Goal: Task Accomplishment & Management: Manage account settings

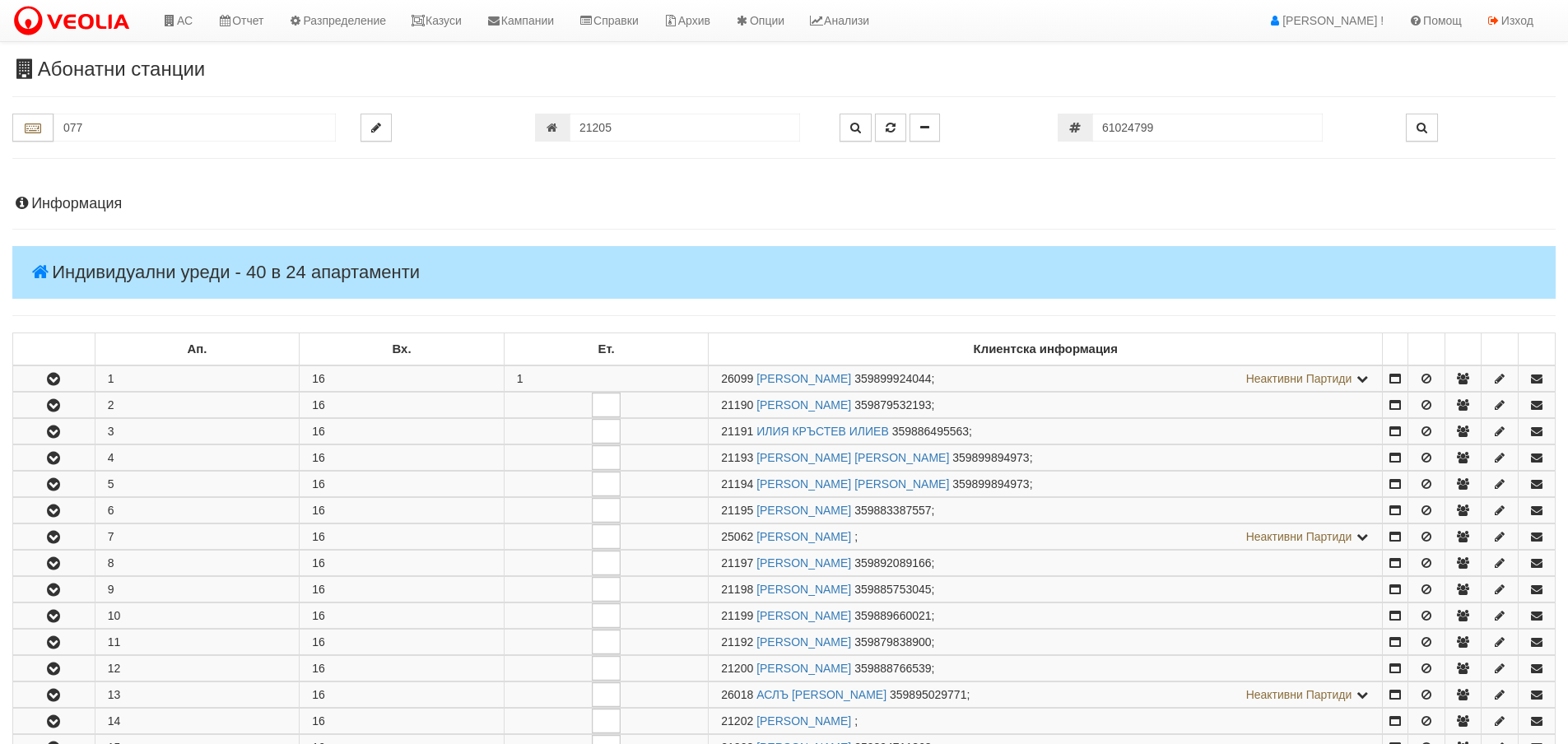
click at [619, 113] on input "21205" at bounding box center [685, 127] width 230 height 28
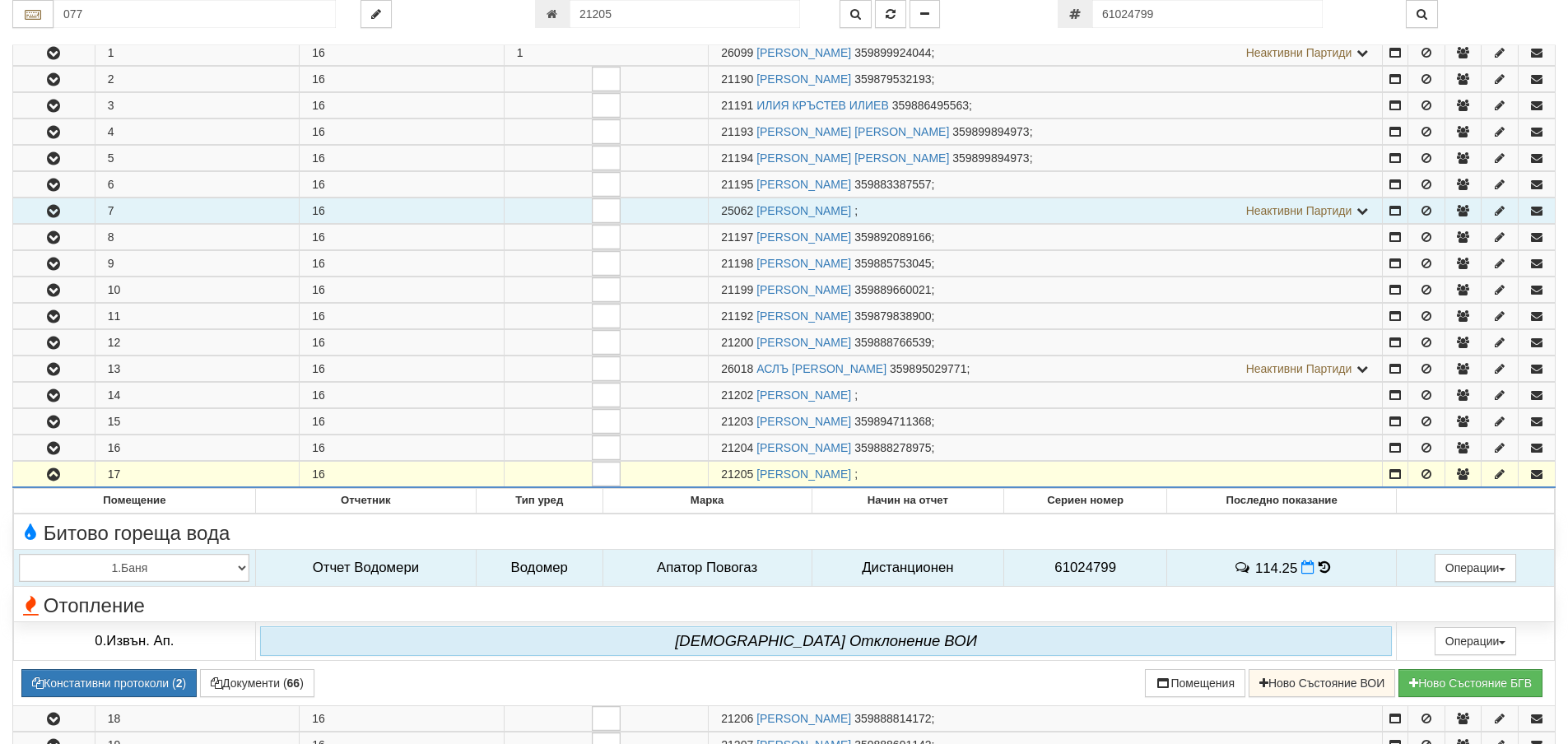
scroll to position [326, 0]
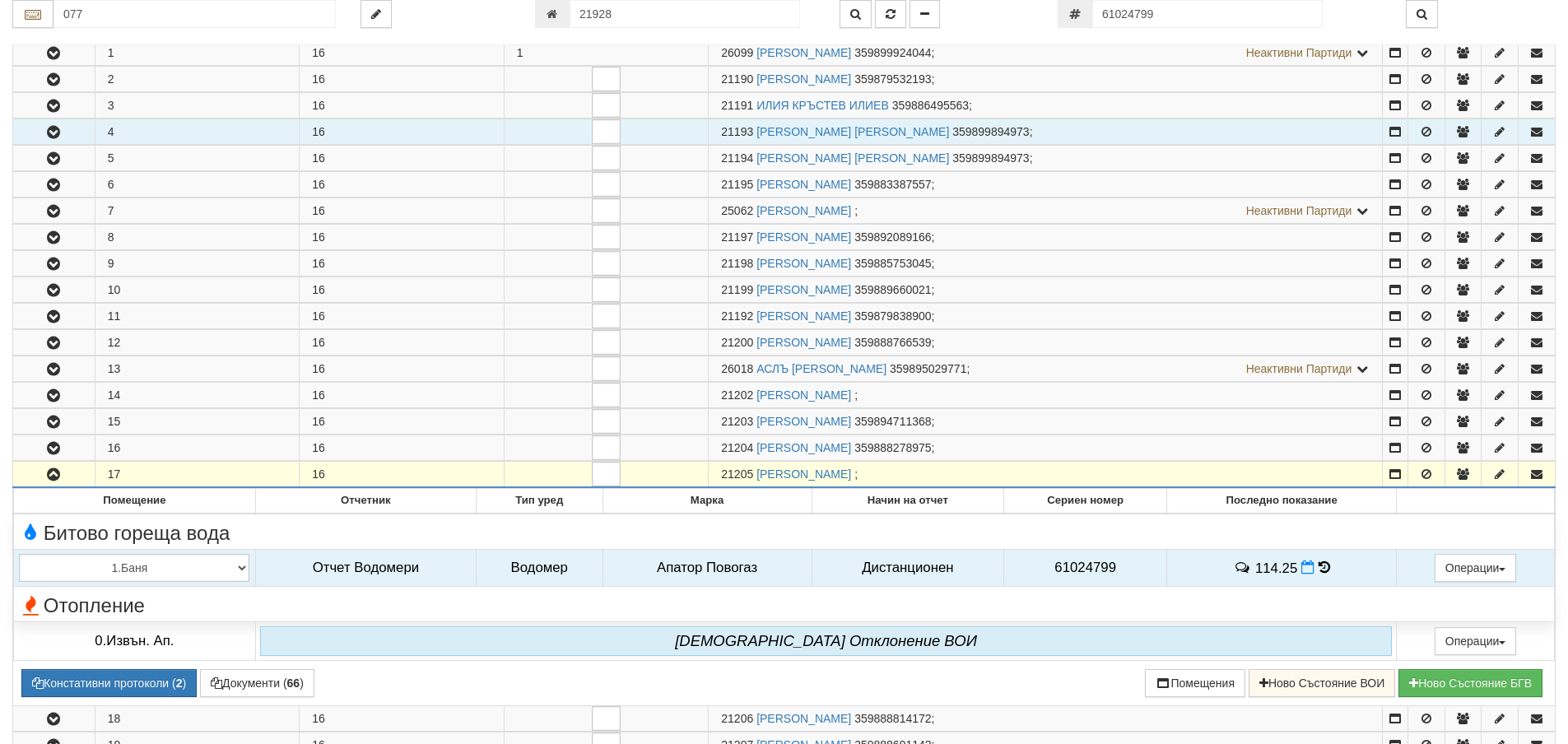
type input "21928"
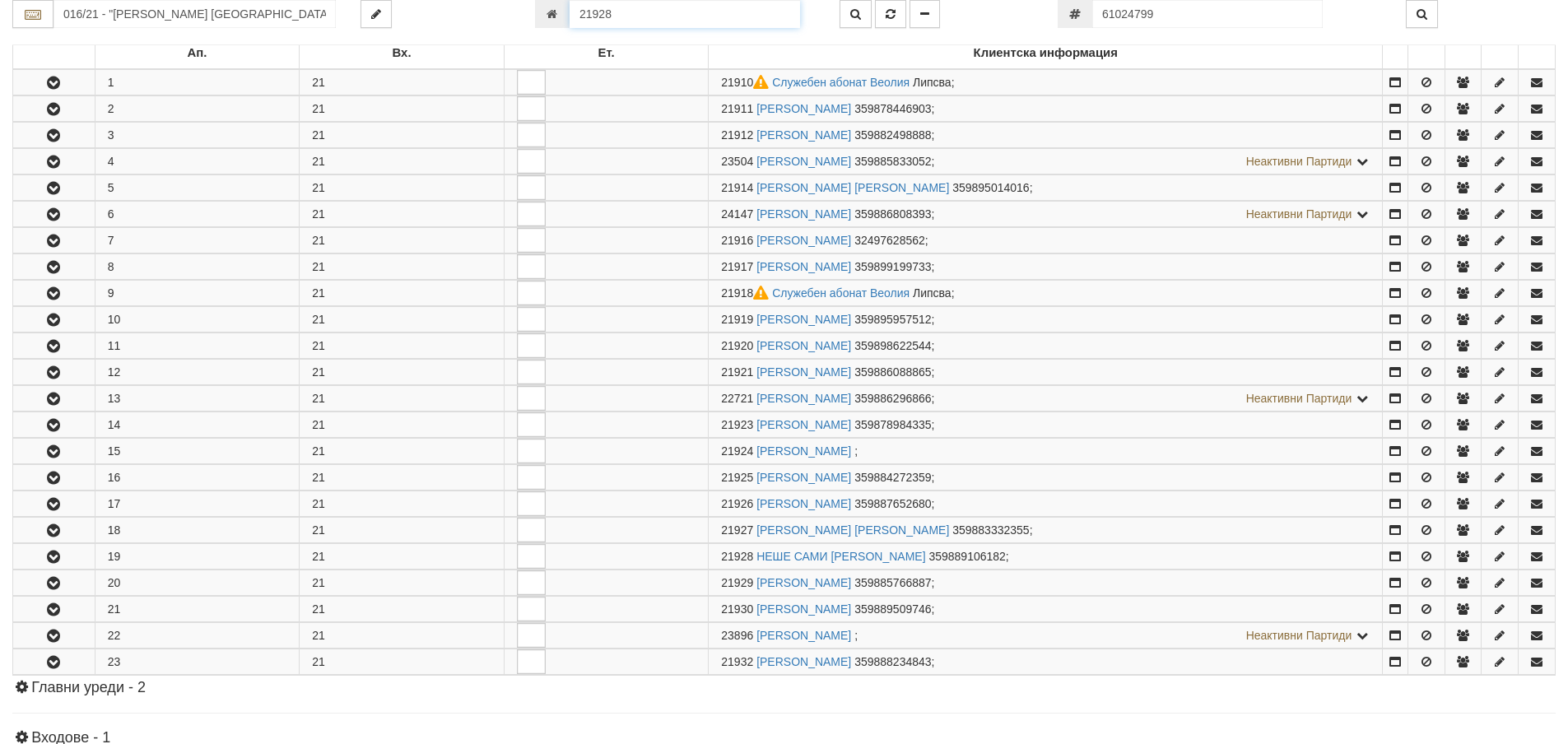
scroll to position [629, 0]
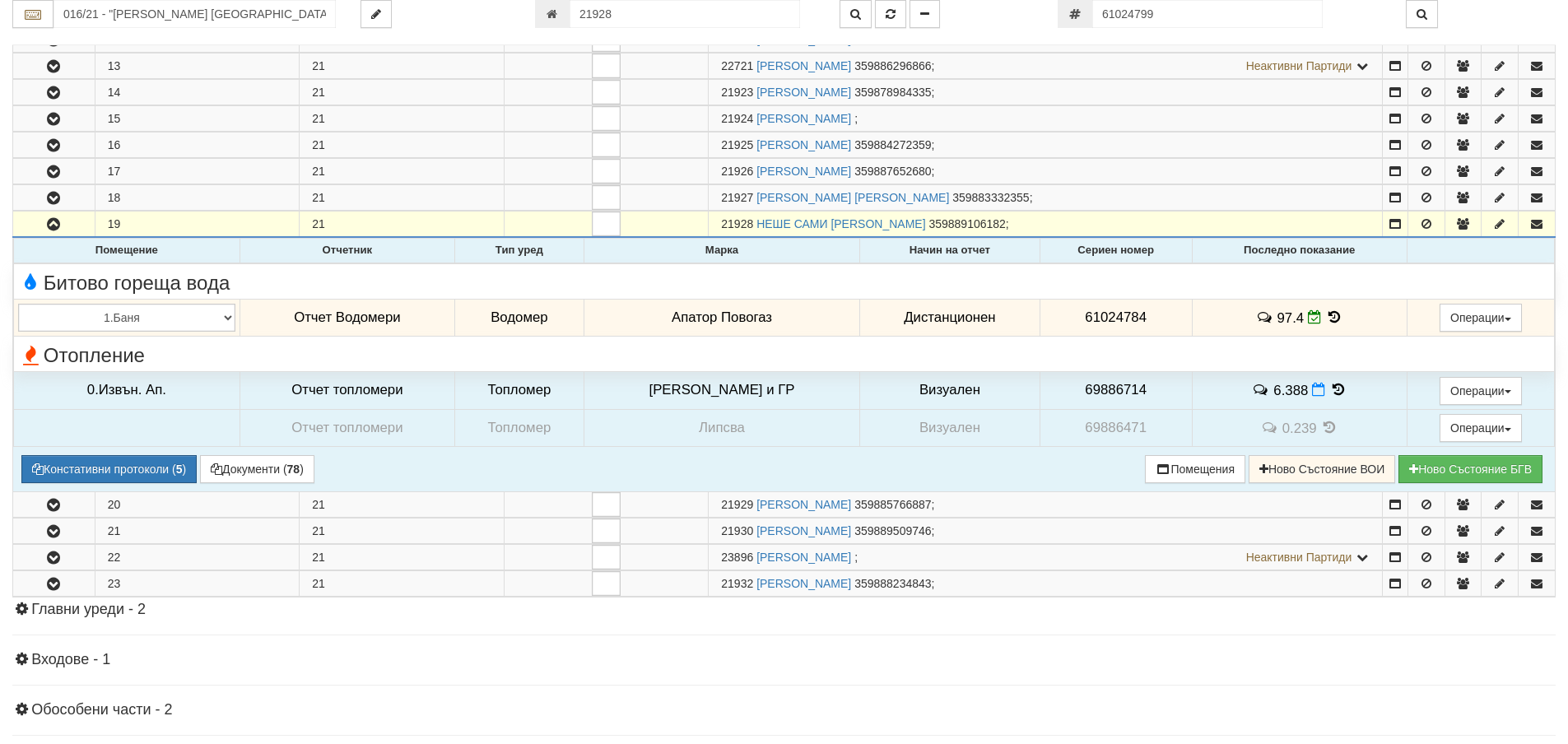
click at [1325, 315] on icon at bounding box center [1334, 316] width 18 height 14
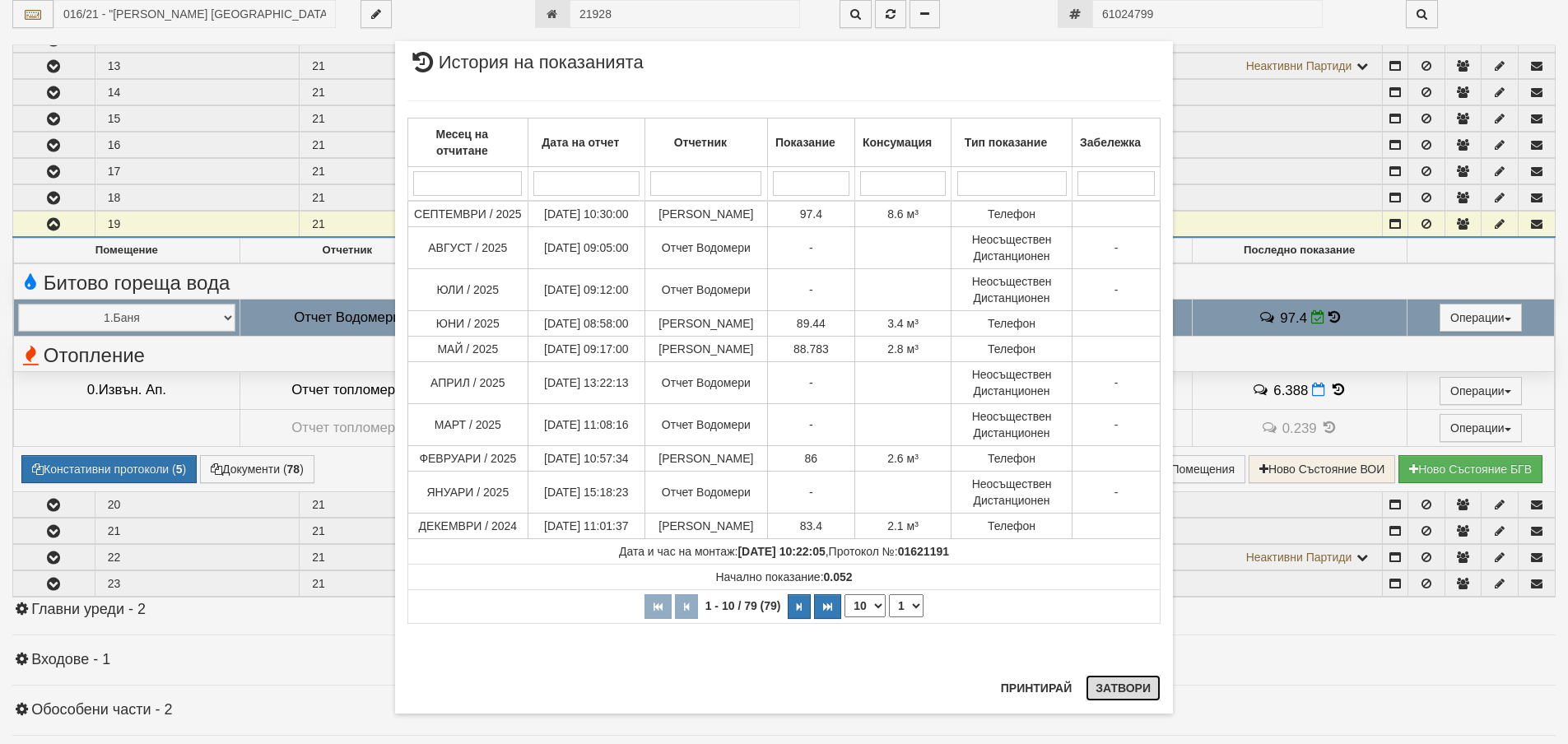
click at [1129, 701] on button "Затвори" at bounding box center [1123, 687] width 75 height 26
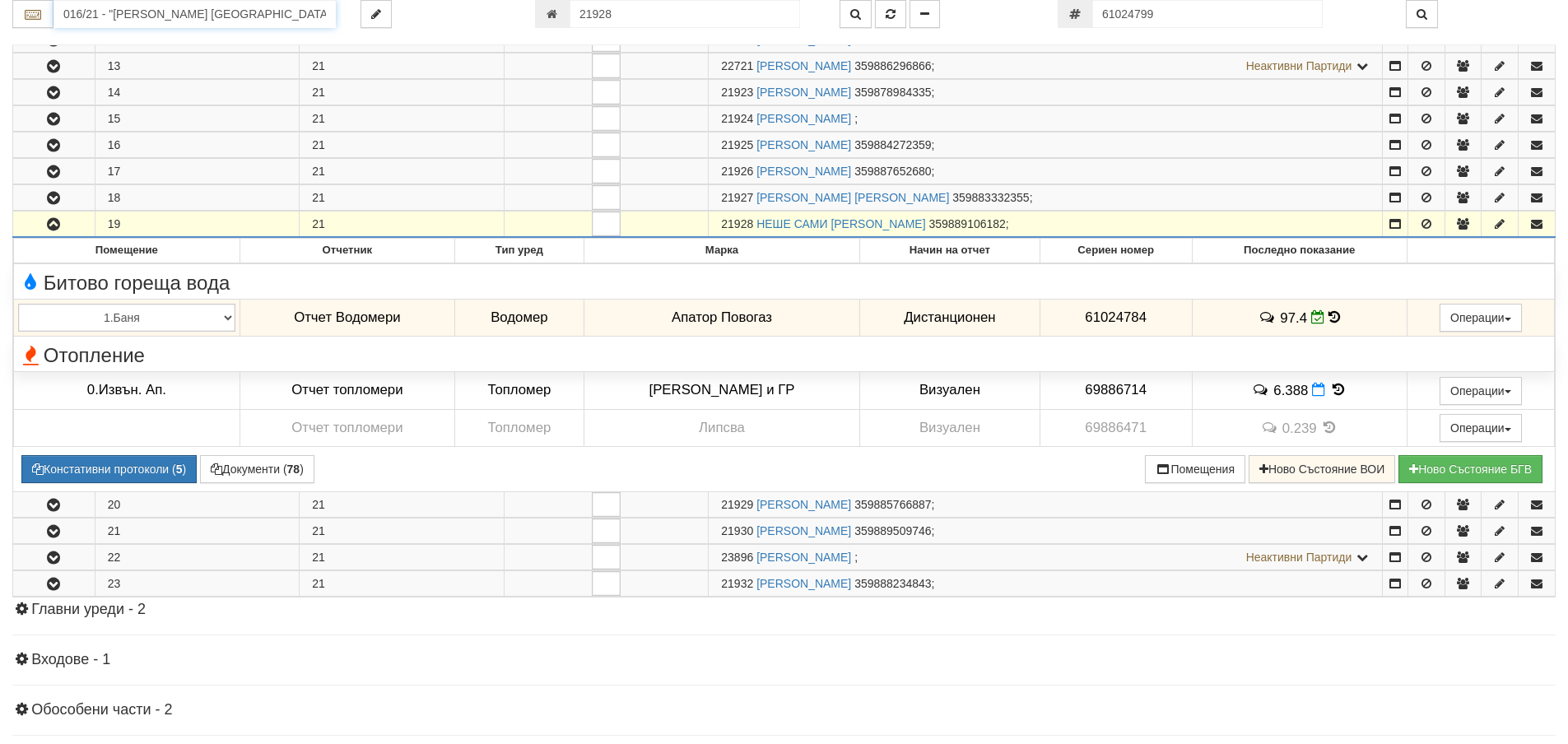
click at [212, 16] on input "016/21 - "ВЕОЛИЯ ЕНЕРДЖИ ВАРНА " ЕАД" at bounding box center [195, 13] width 282 height 28
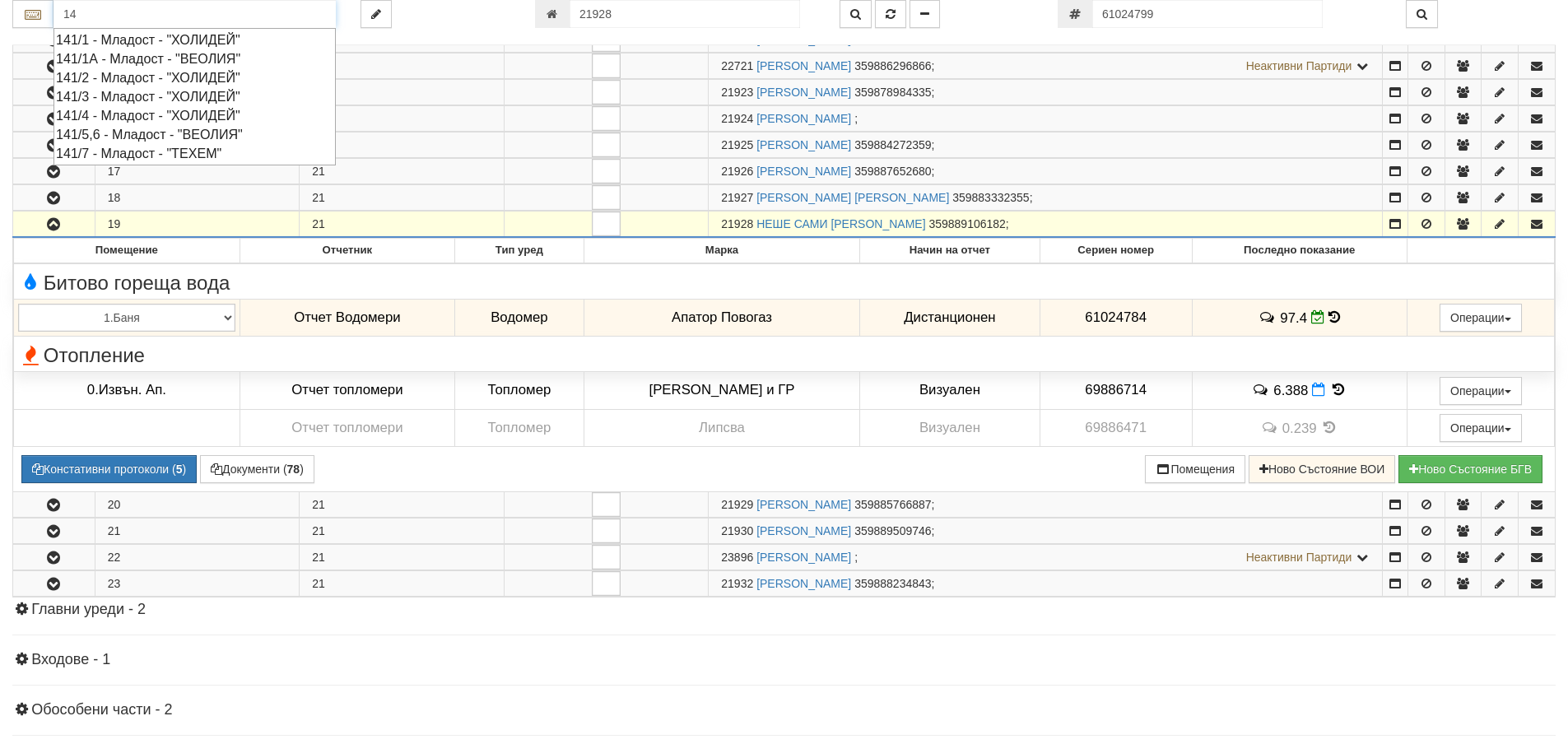
type input "1"
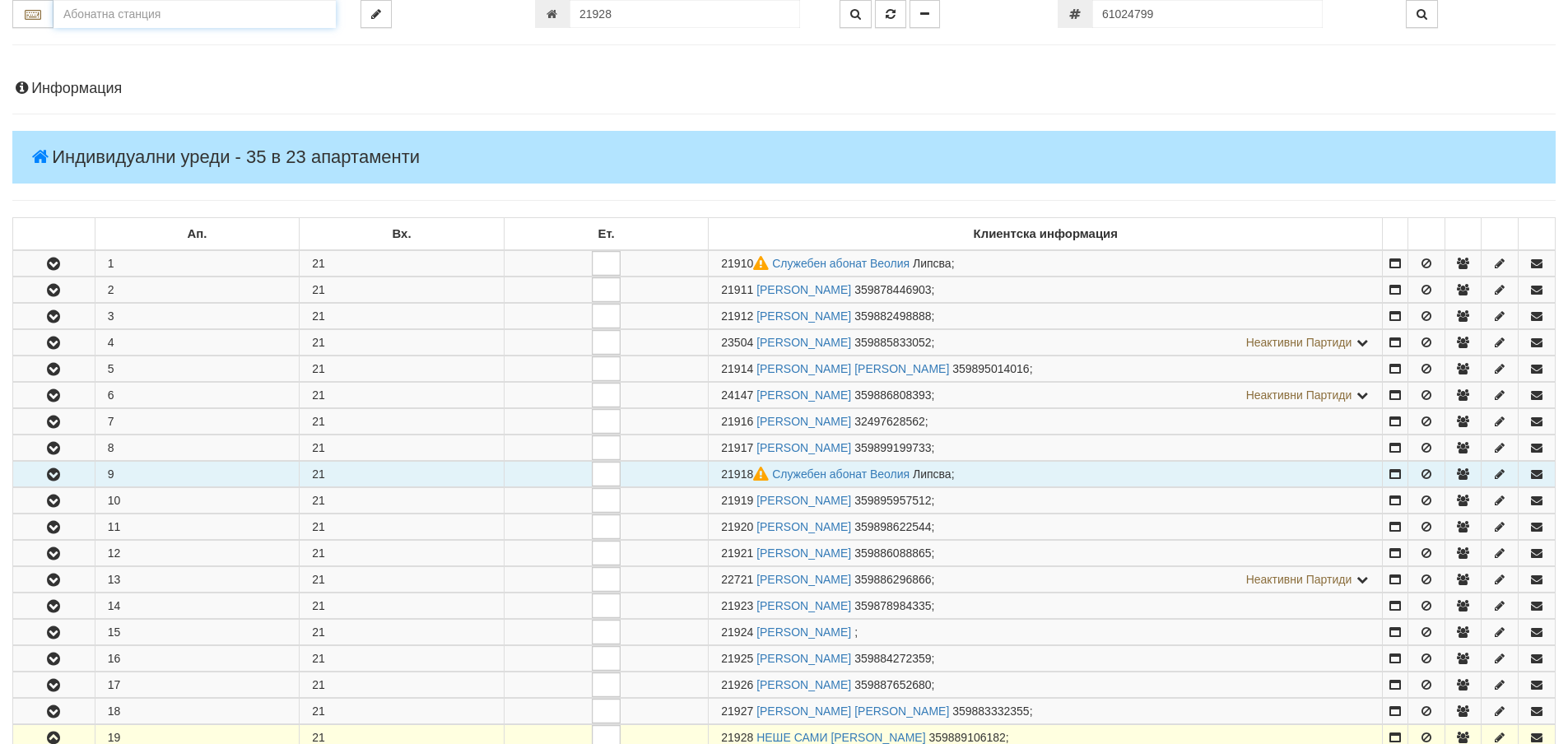
scroll to position [0, 0]
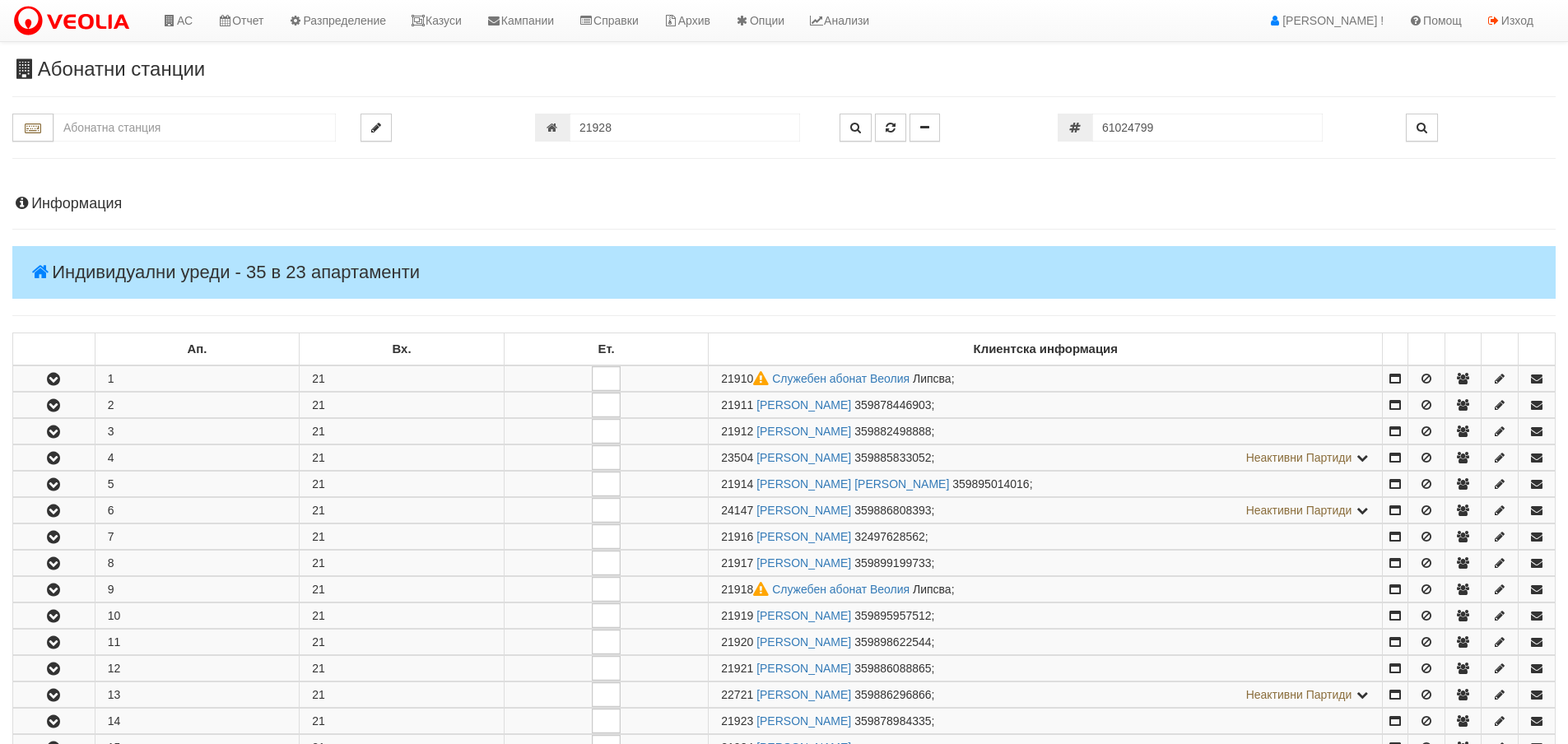
click at [94, 206] on h4 "Информация" at bounding box center [784, 203] width 1543 height 16
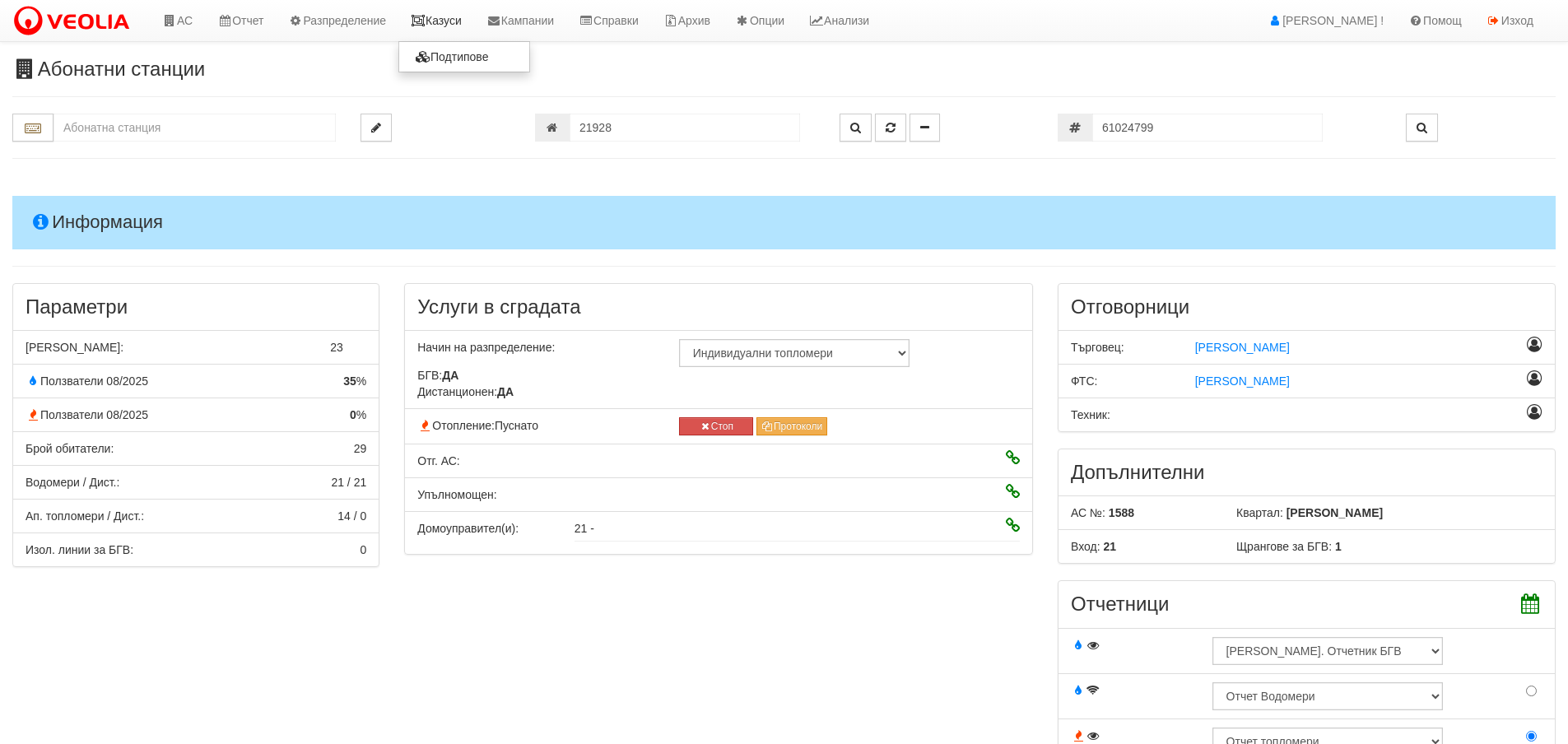
click at [456, 19] on link "Казуси" at bounding box center [435, 20] width 76 height 41
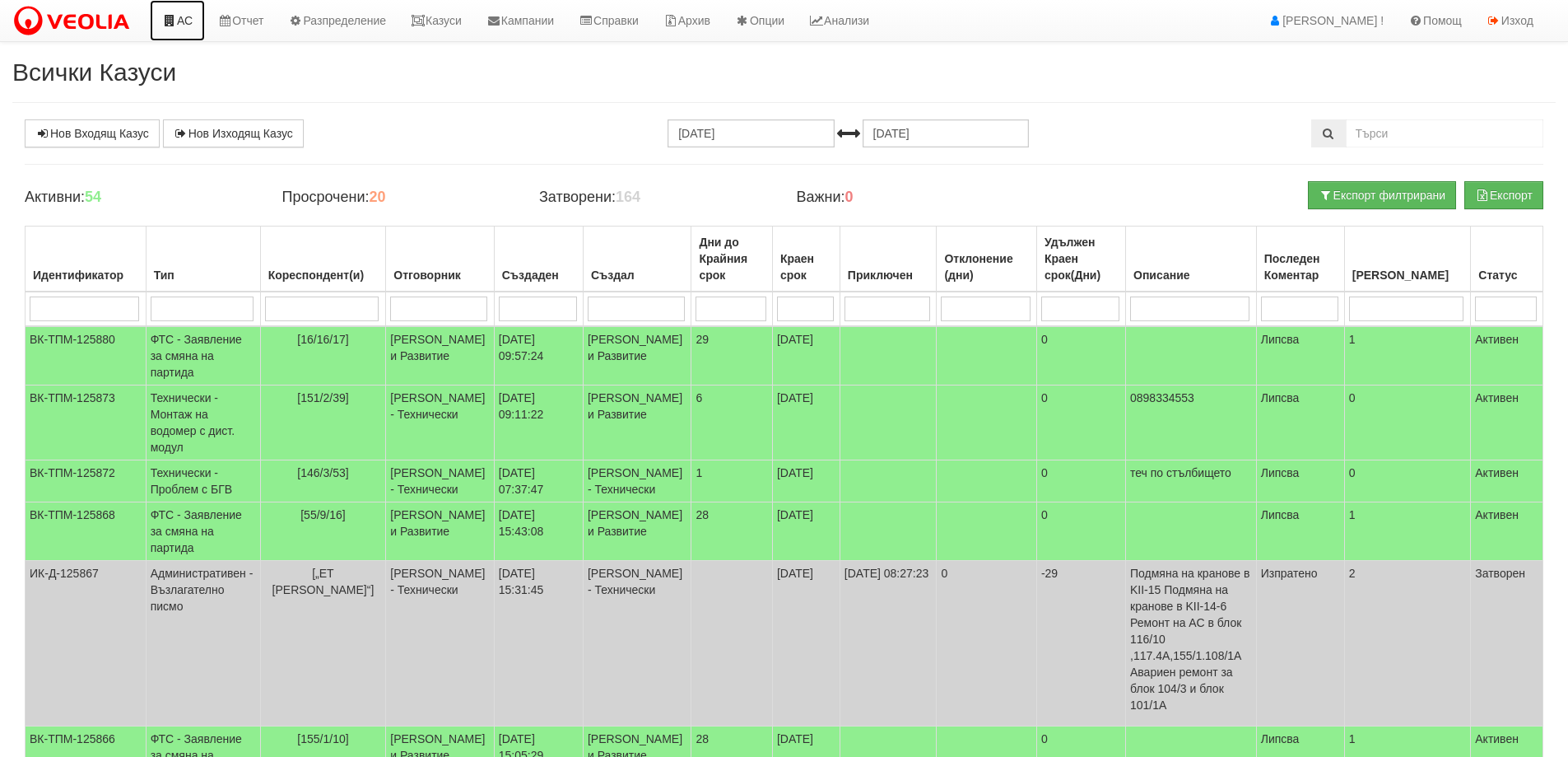
click at [171, 26] on link "АС" at bounding box center [176, 20] width 55 height 41
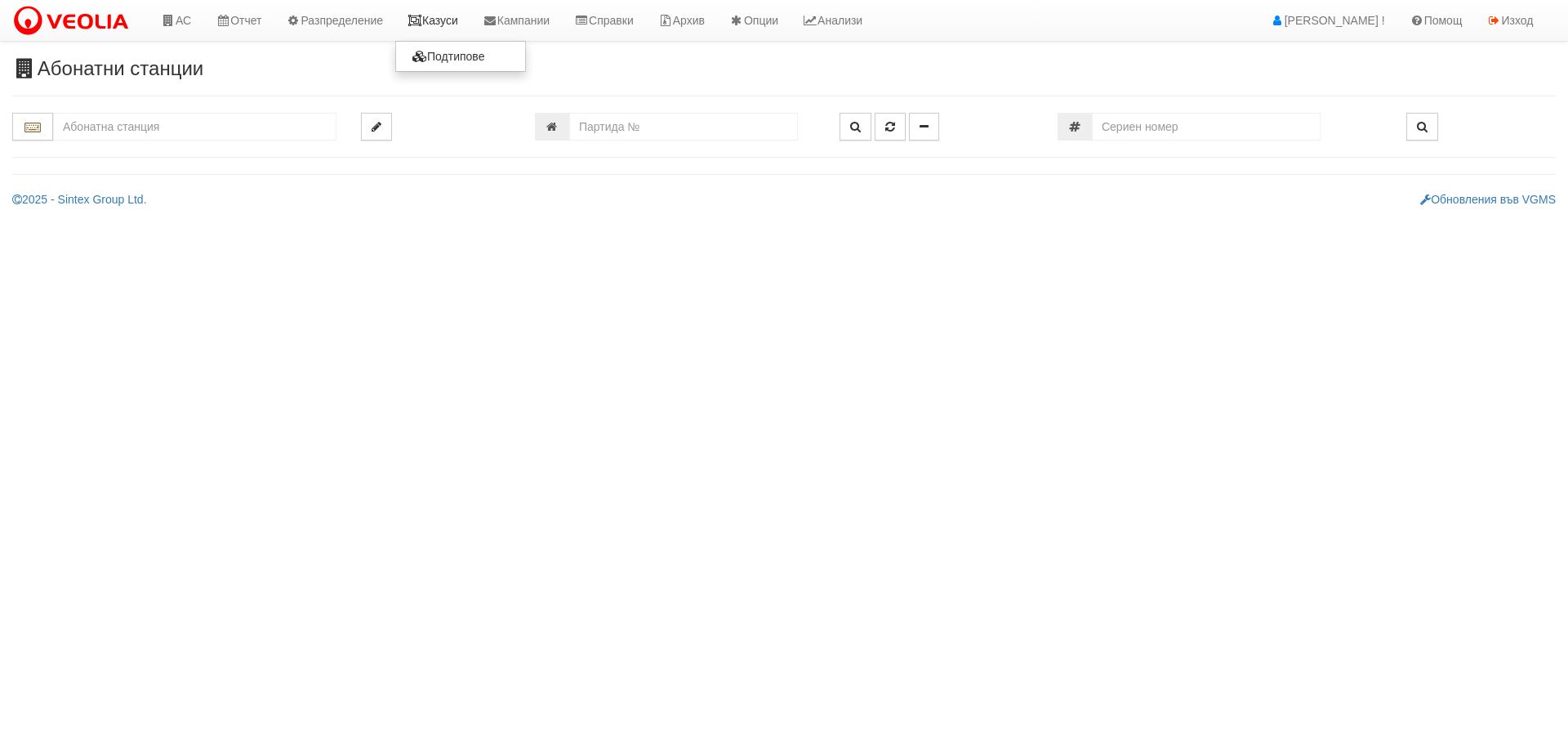
click at [444, 20] on link "Казуси" at bounding box center [432, 20] width 75 height 41
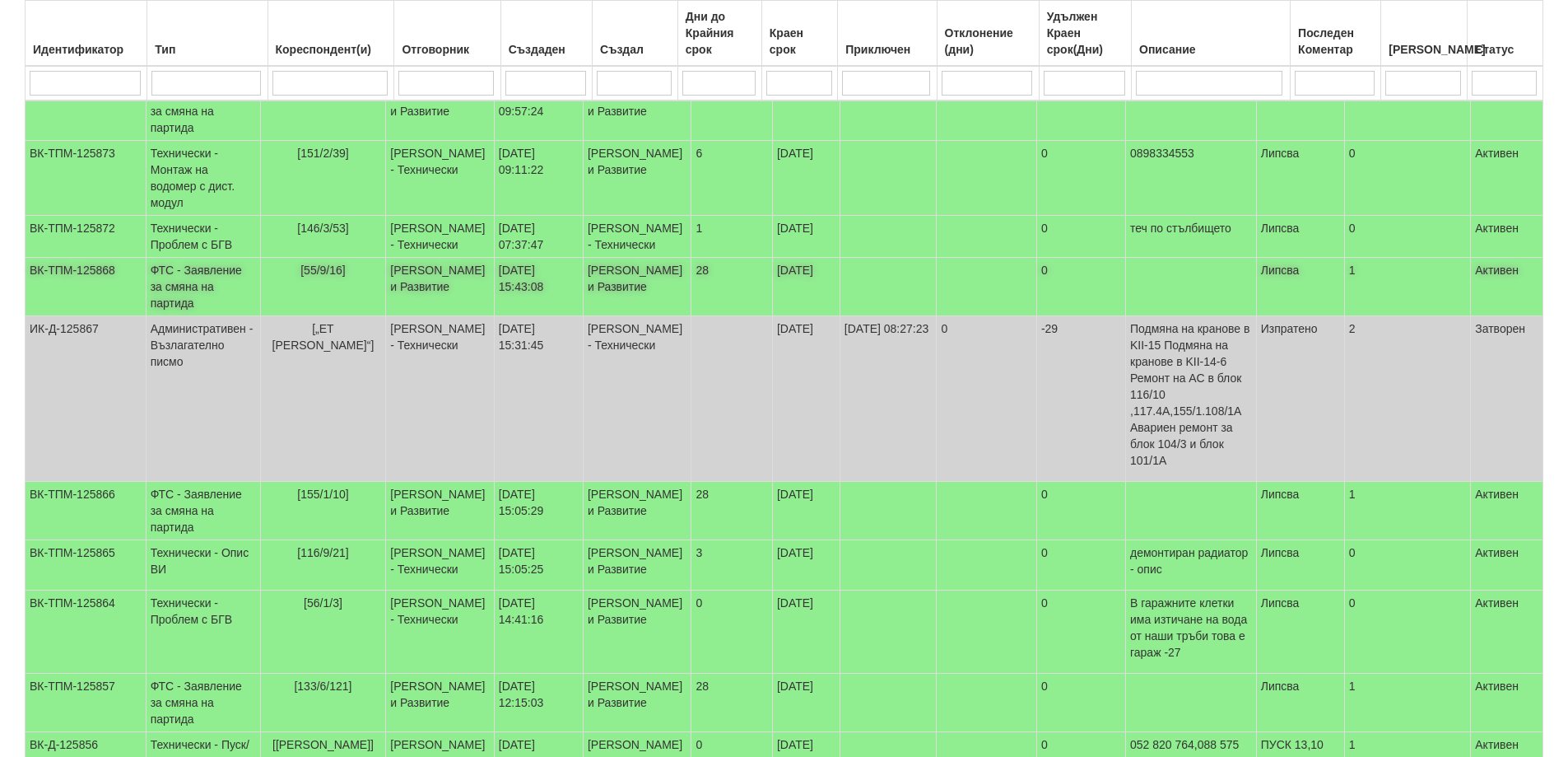
scroll to position [247, 0]
